Goal: Transaction & Acquisition: Purchase product/service

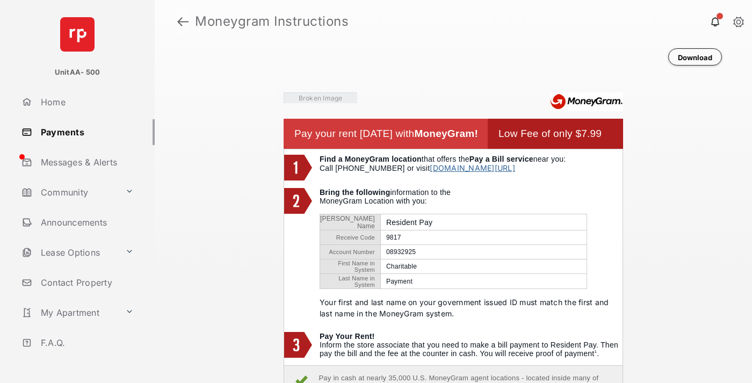
click at [183, 21] on link at bounding box center [182, 22] width 11 height 26
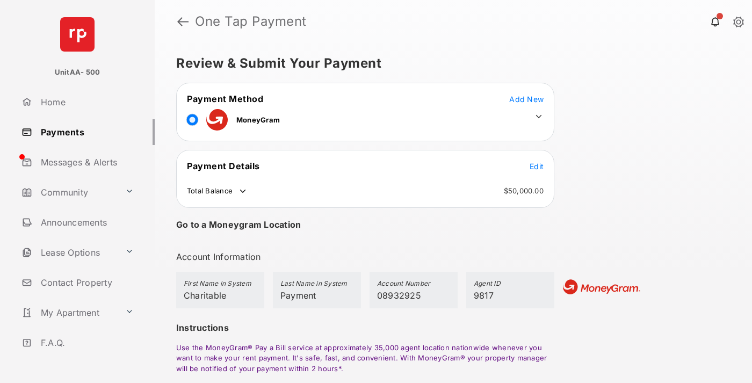
click at [537, 166] on span "Edit" at bounding box center [537, 166] width 14 height 9
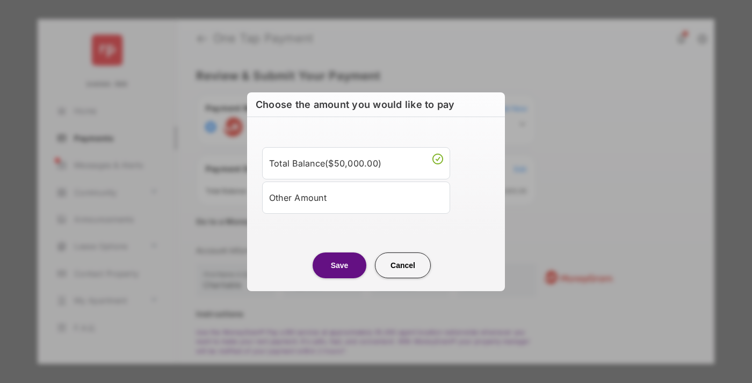
click at [356, 197] on div "Other Amount" at bounding box center [356, 197] width 174 height 18
type input "****"
click at [340, 278] on button "Save" at bounding box center [340, 265] width 54 height 26
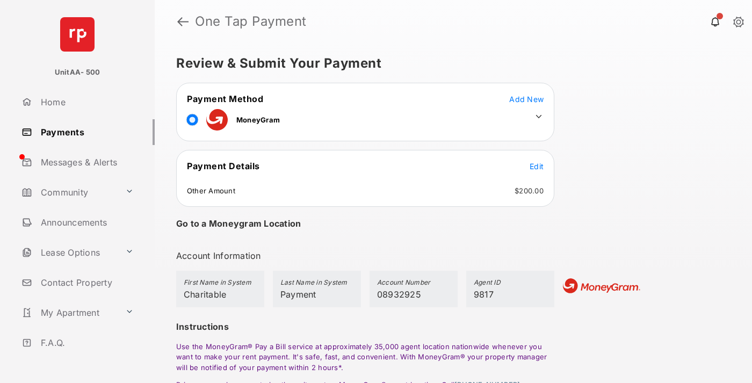
click at [539, 117] on icon at bounding box center [539, 117] width 10 height 10
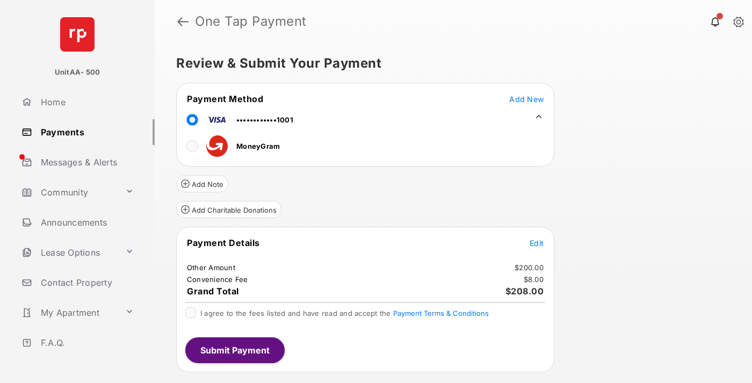
click at [228, 210] on button "Add Charitable Donations" at bounding box center [228, 209] width 105 height 17
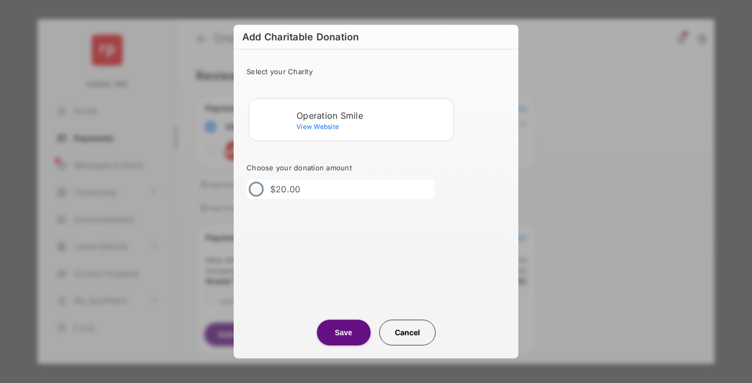
click at [373, 115] on div "Operation Smile" at bounding box center [373, 116] width 153 height 10
click at [343, 333] on button "Save" at bounding box center [344, 333] width 54 height 26
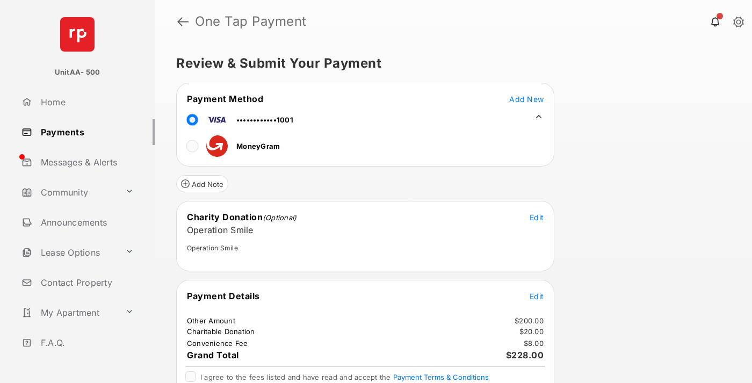
click at [537, 296] on span "Edit" at bounding box center [537, 296] width 14 height 9
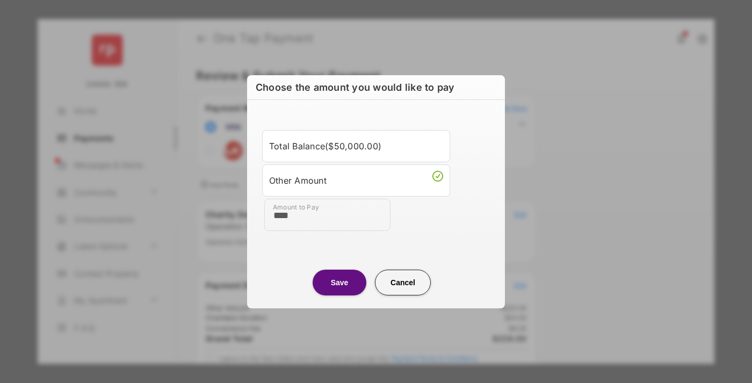
click at [340, 282] on button "Save" at bounding box center [340, 282] width 54 height 26
